Goal: Check status: Check status

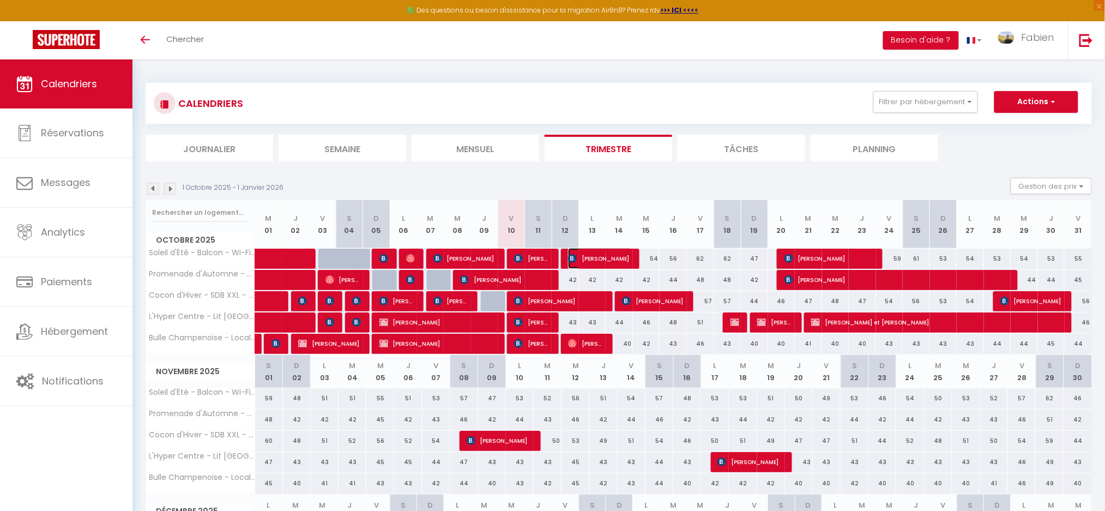
click at [598, 253] on span "[PERSON_NAME]" at bounding box center [600, 258] width 64 height 21
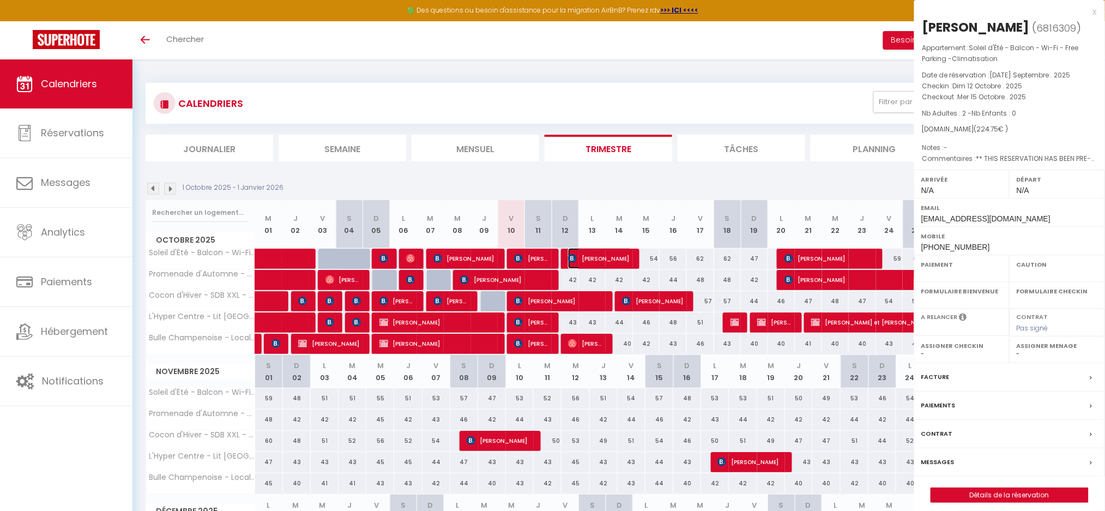
select select "OK"
select select "KO"
select select "0"
select select "1"
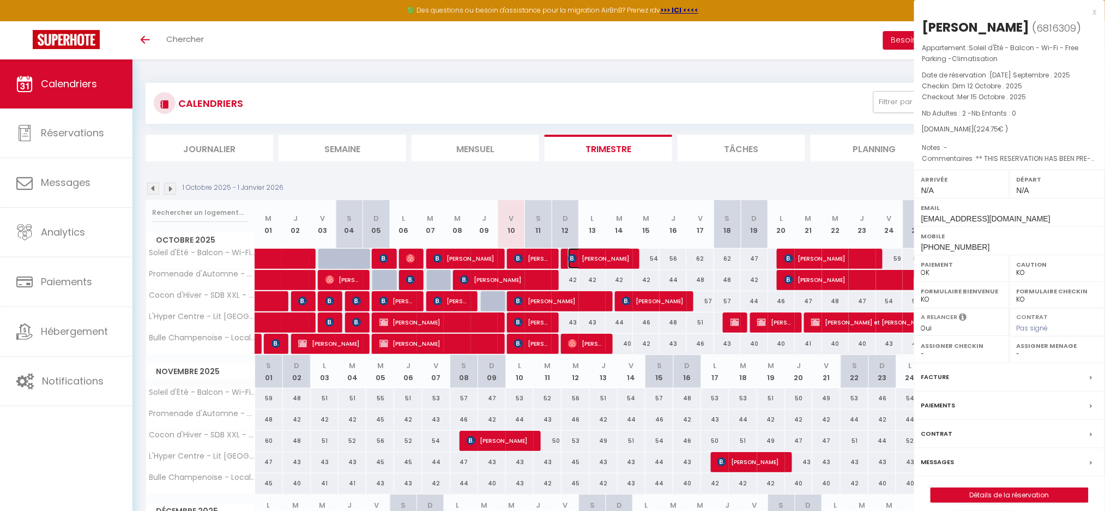
select select
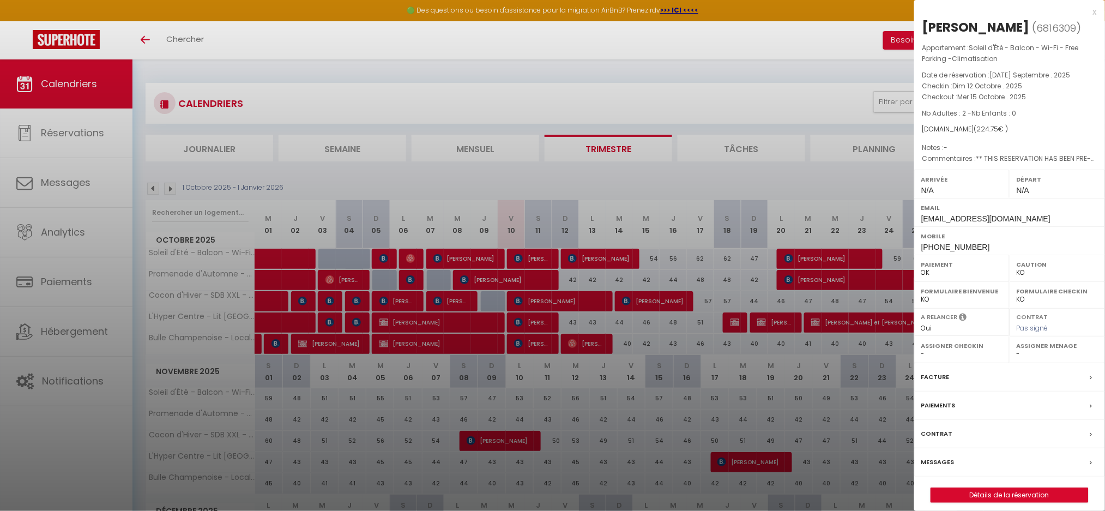
click at [1094, 11] on div "x" at bounding box center [1005, 11] width 183 height 13
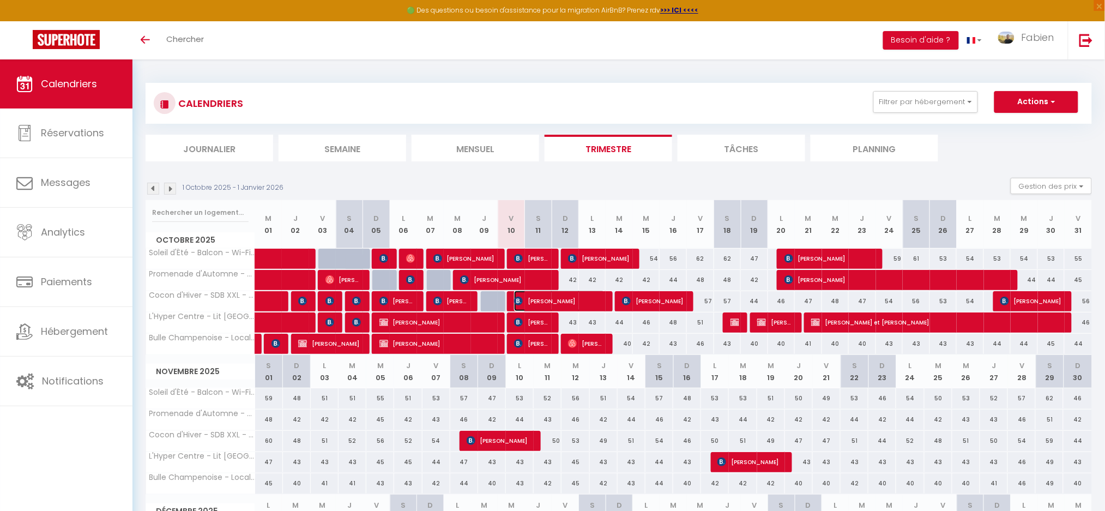
click at [596, 299] on span "[PERSON_NAME]" at bounding box center [559, 300] width 91 height 21
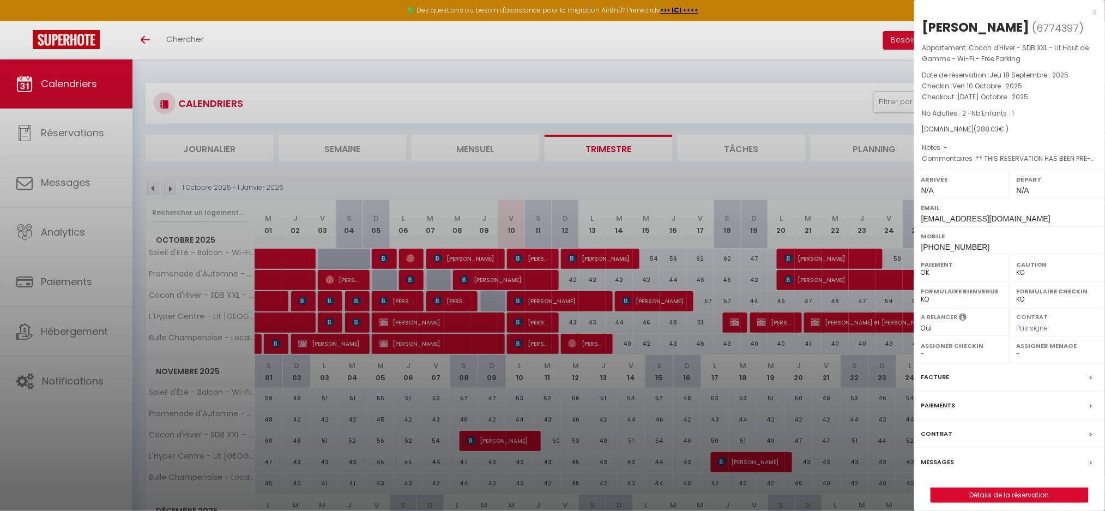
click at [1094, 10] on div "x" at bounding box center [1005, 11] width 183 height 13
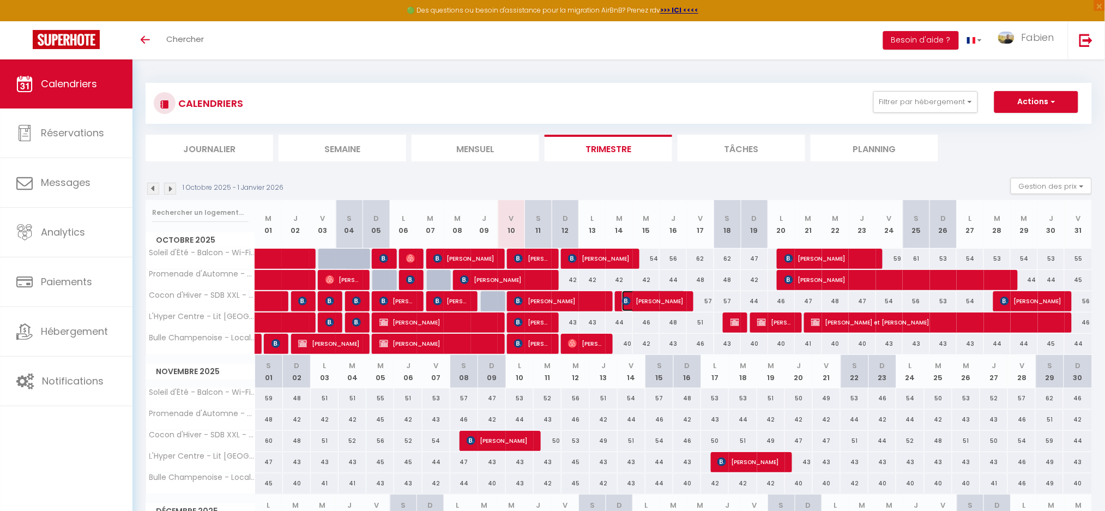
click at [638, 296] on span "[PERSON_NAME]" at bounding box center [654, 300] width 64 height 21
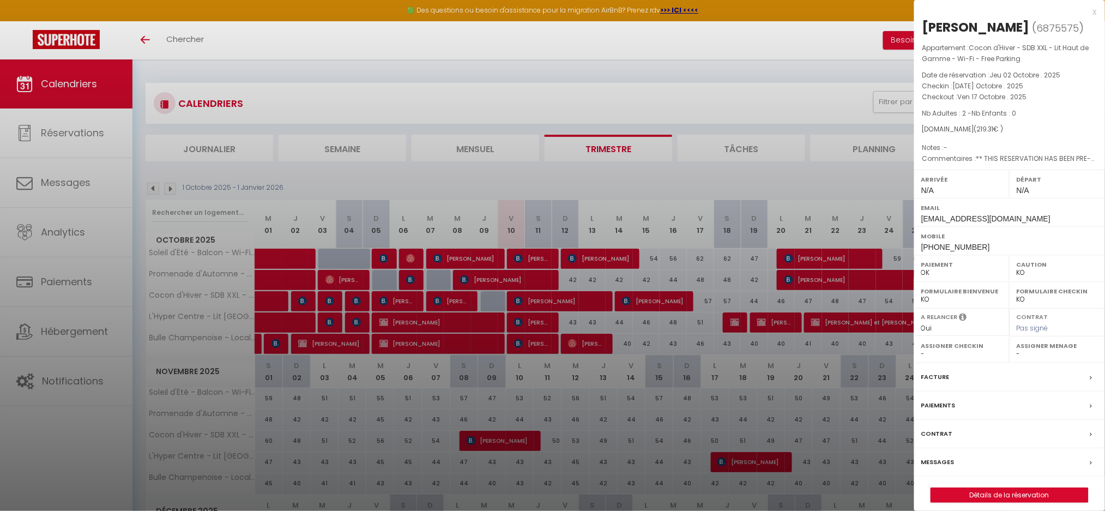
click at [1094, 14] on div "x" at bounding box center [1005, 11] width 183 height 13
